Goal: Information Seeking & Learning: Learn about a topic

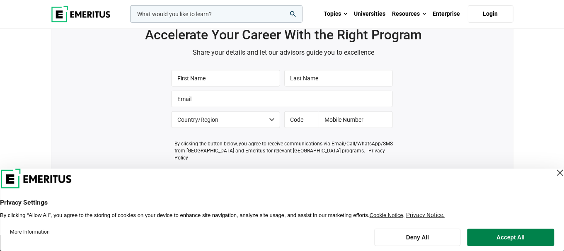
scroll to position [622, 0]
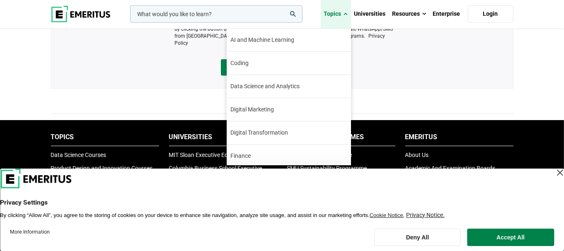
click at [342, 15] on link "Topics" at bounding box center [336, 14] width 30 height 29
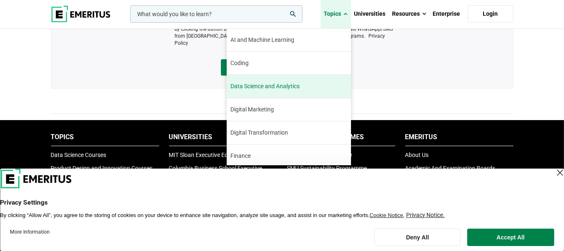
scroll to position [94, 0]
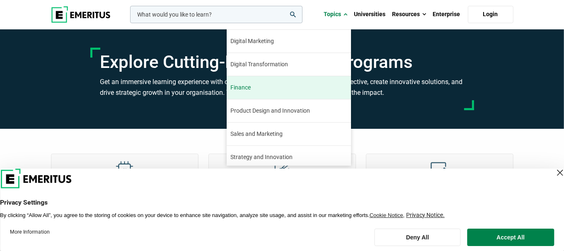
scroll to position [94, 0]
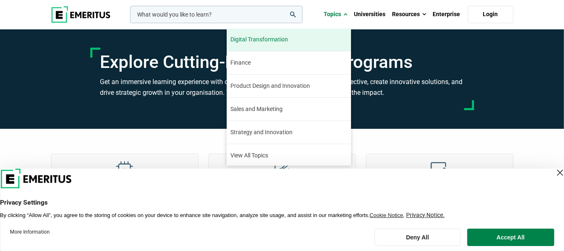
click at [292, 44] on link "Digital Transformation Sixty percent of senior executives believe that digital …" at bounding box center [289, 39] width 124 height 23
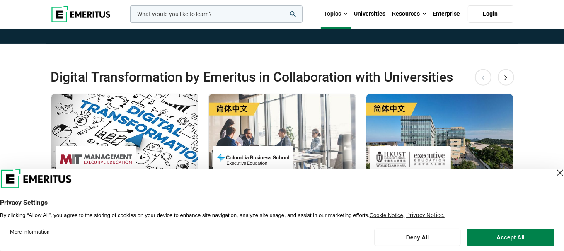
click at [554, 170] on div "Close Layer" at bounding box center [560, 173] width 12 height 12
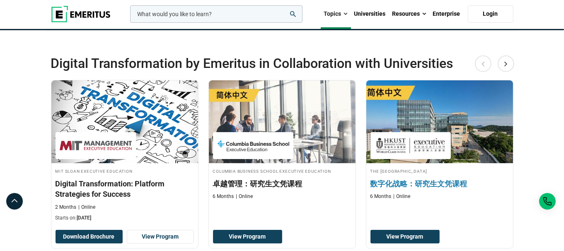
scroll to position [138, 0]
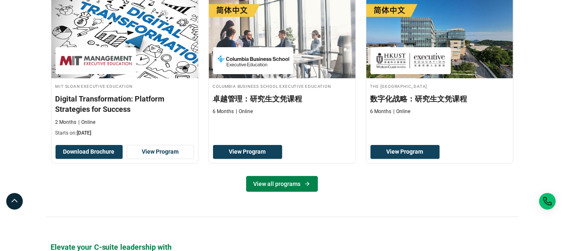
click at [289, 189] on link "View all programs" at bounding box center [282, 184] width 72 height 16
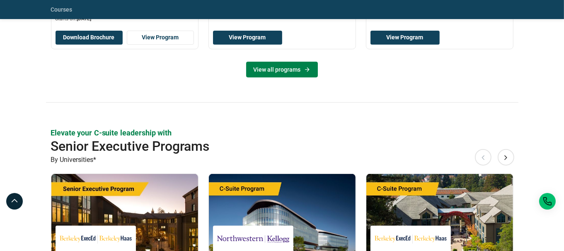
scroll to position [345, 0]
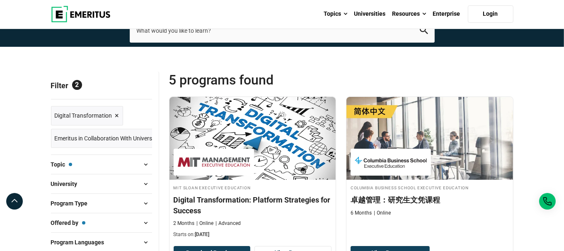
scroll to position [69, 0]
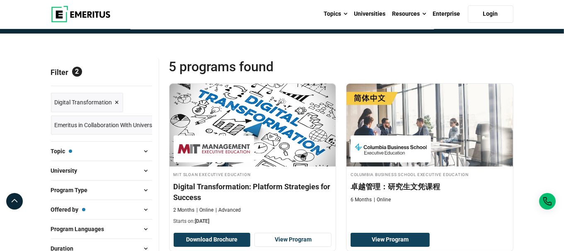
click at [66, 150] on span "Topic — Digital Transformation" at bounding box center [61, 151] width 21 height 9
click at [104, 129] on span "Emeritus in Collaboration With Universities ×" at bounding box center [112, 125] width 115 height 12
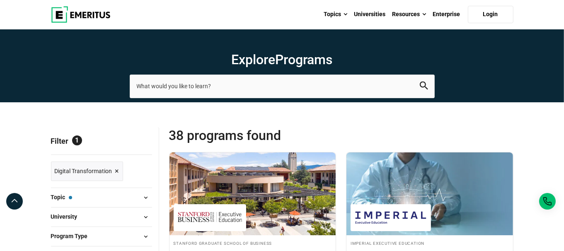
click at [116, 172] on span "×" at bounding box center [117, 171] width 4 height 12
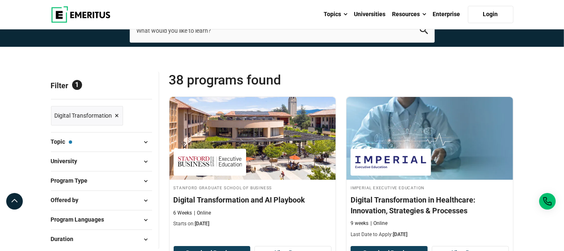
scroll to position [69, 0]
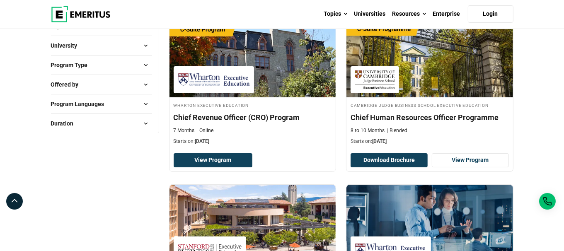
click at [116, 115] on div "Duration 1 year ( 2 ) 10 Months ( 1 ) 10 Weeks ( 12 ) 11 Months ( 1 ) 11 Weeks …" at bounding box center [101, 123] width 101 height 19
click at [116, 119] on button "Duration" at bounding box center [101, 123] width 101 height 12
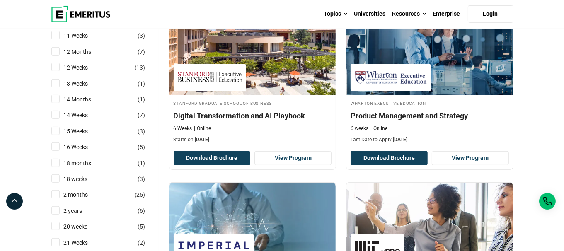
scroll to position [138, 0]
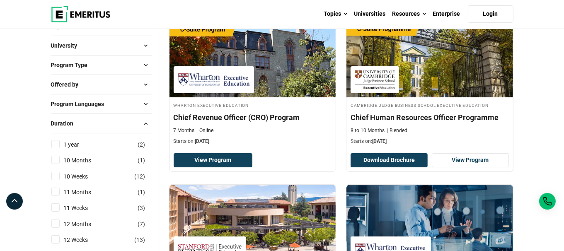
click at [101, 102] on span "Program Languages" at bounding box center [81, 104] width 60 height 9
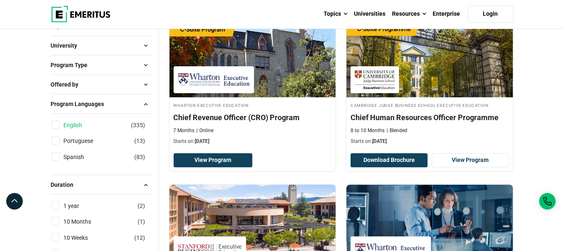
click at [82, 122] on link "English" at bounding box center [81, 125] width 35 height 9
checkbox input "true"
click at [90, 89] on button "Offered by" at bounding box center [101, 84] width 101 height 12
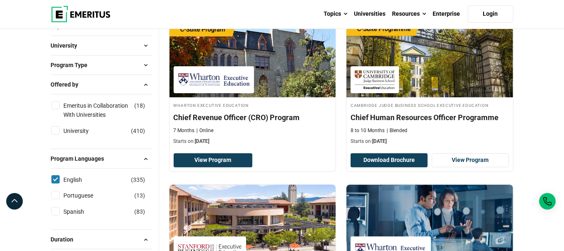
click at [97, 66] on button "Program Type" at bounding box center [101, 65] width 101 height 12
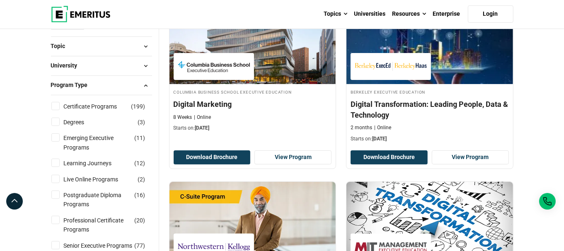
scroll to position [138, 0]
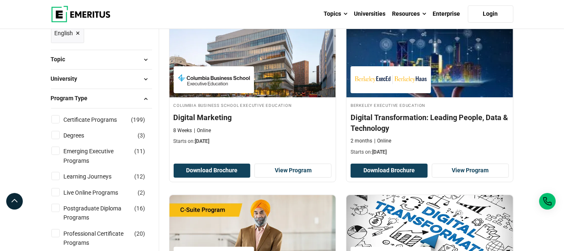
click at [91, 98] on span "Program Type" at bounding box center [73, 98] width 44 height 9
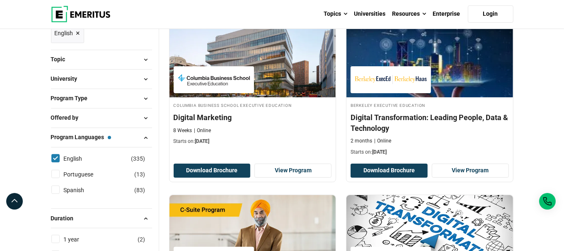
click at [95, 78] on button "University" at bounding box center [101, 79] width 101 height 12
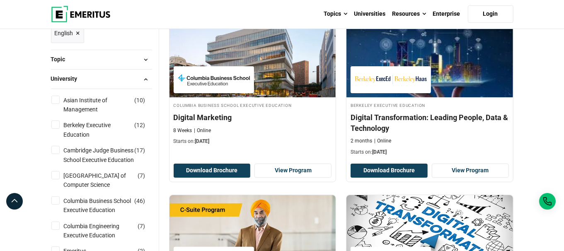
click at [95, 78] on button "University" at bounding box center [101, 79] width 101 height 12
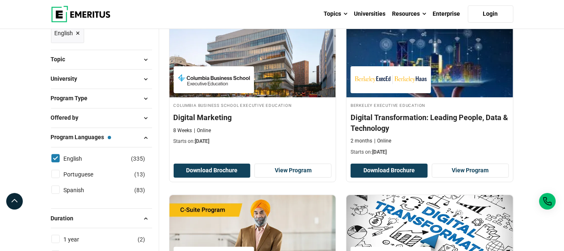
click at [104, 50] on div "Topic AI and Machine Learning ( 35 ) Business Analytics ( 14 ) Business Managem…" at bounding box center [101, 59] width 101 height 19
click at [104, 57] on button "Topic" at bounding box center [101, 59] width 101 height 12
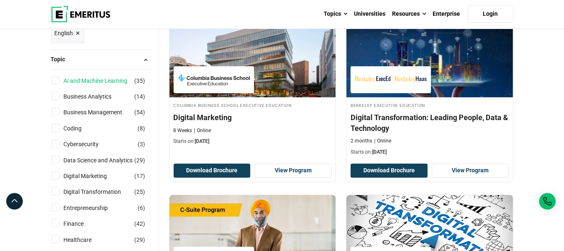
click at [109, 83] on link "AI and Machine Learning" at bounding box center [104, 80] width 80 height 9
checkbox input "true"
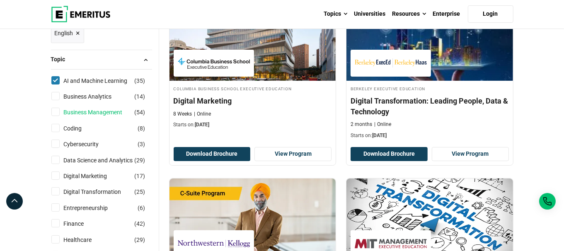
click at [98, 110] on link "Business Management" at bounding box center [101, 112] width 75 height 9
checkbox input "true"
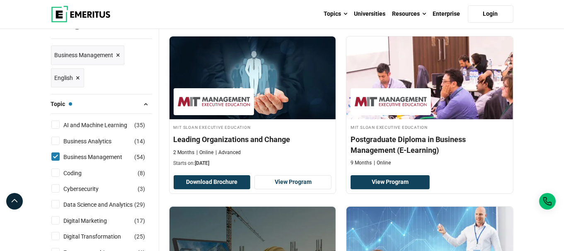
scroll to position [138, 0]
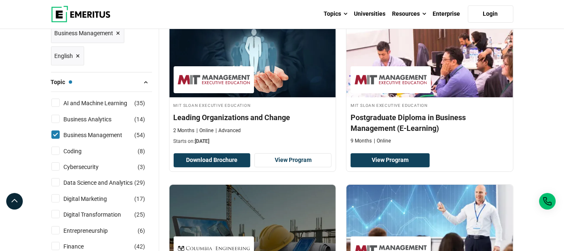
click at [54, 100] on input "AI and Machine Learning ( 35 )" at bounding box center [55, 103] width 8 height 8
checkbox input "true"
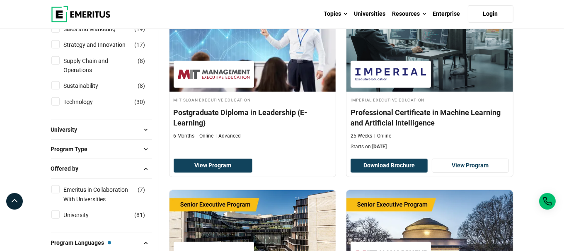
scroll to position [691, 0]
